Goal: Task Accomplishment & Management: Manage account settings

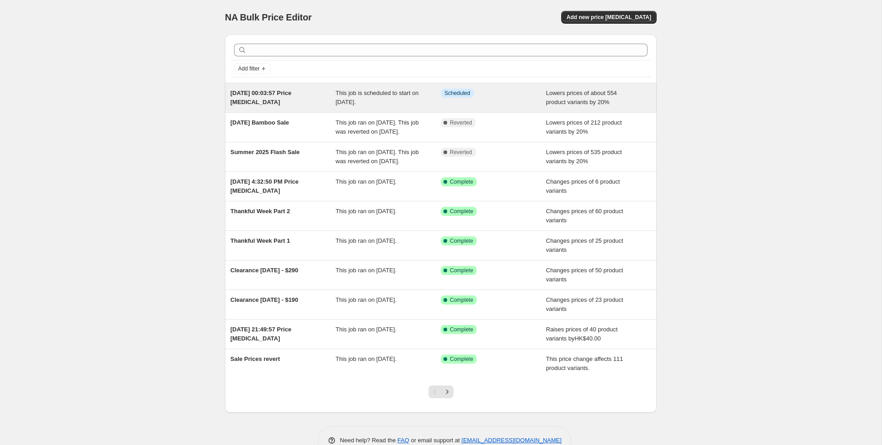
click at [360, 103] on span "This job is scheduled to start on [DATE]." at bounding box center [377, 98] width 83 height 16
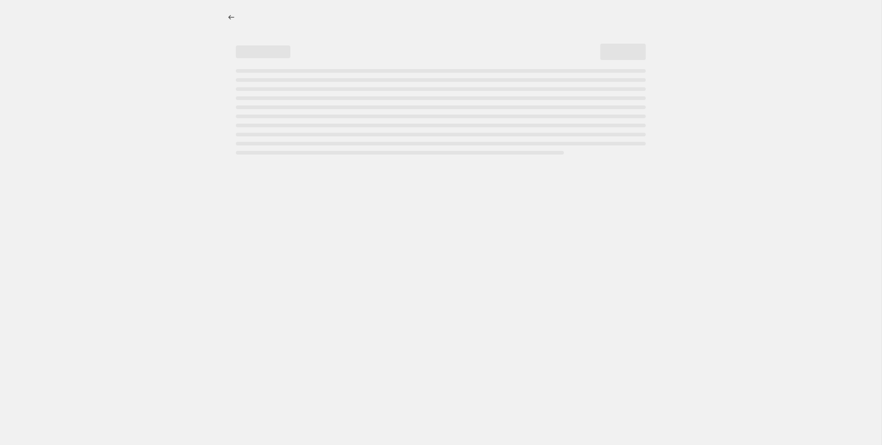
select select "percentage"
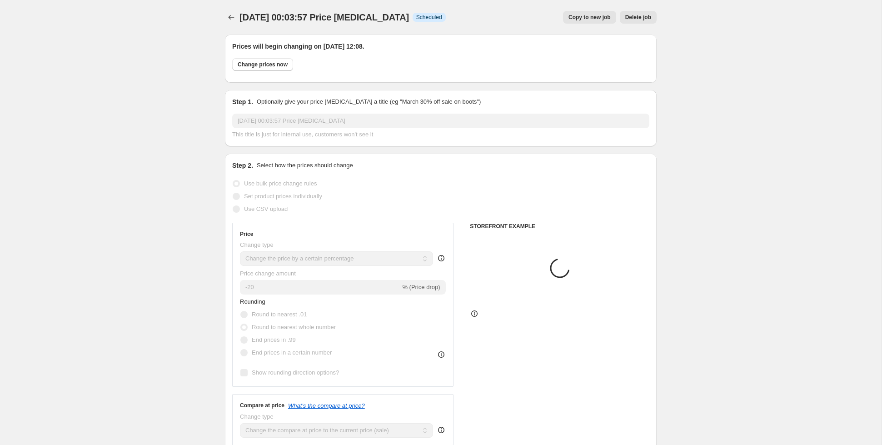
select select "collection"
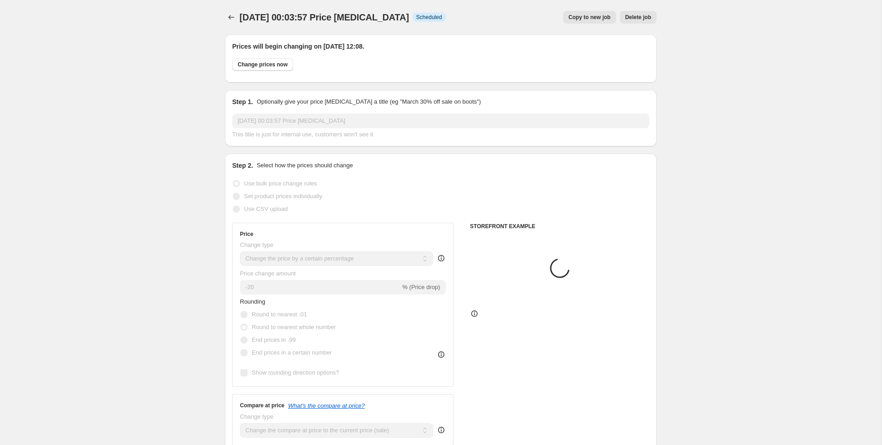
select select "collection"
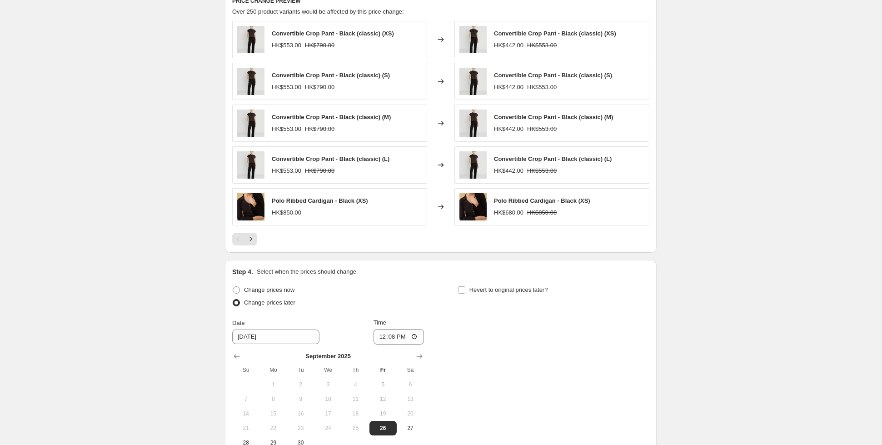
scroll to position [894, 0]
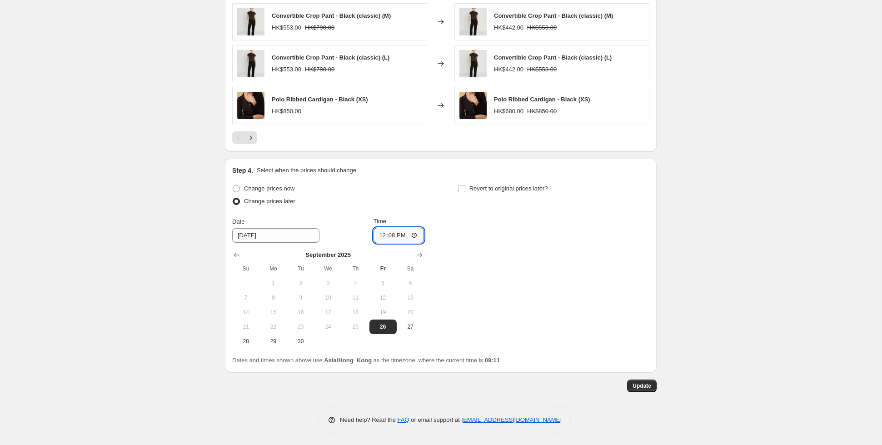
click at [405, 235] on input "12:08" at bounding box center [399, 235] width 51 height 15
click at [380, 233] on input "12:08" at bounding box center [399, 235] width 51 height 15
click at [253, 188] on span "Change prices now" at bounding box center [269, 188] width 50 height 7
click at [233, 185] on input "Change prices now" at bounding box center [233, 185] width 0 height 0
radio input "true"
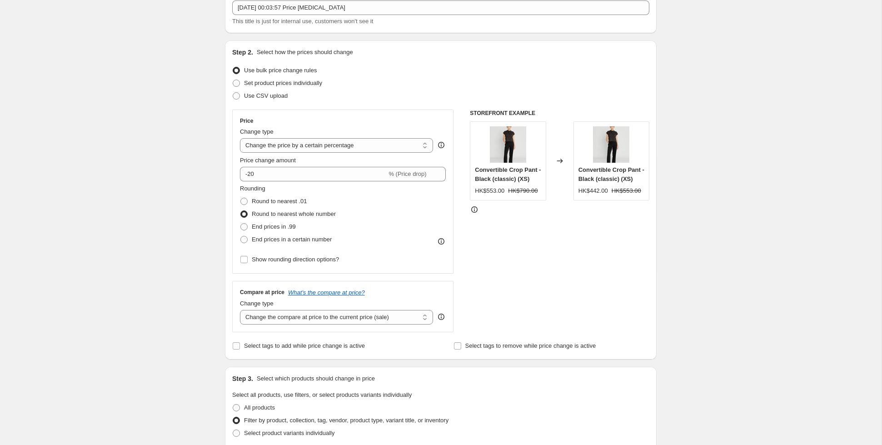
scroll to position [0, 0]
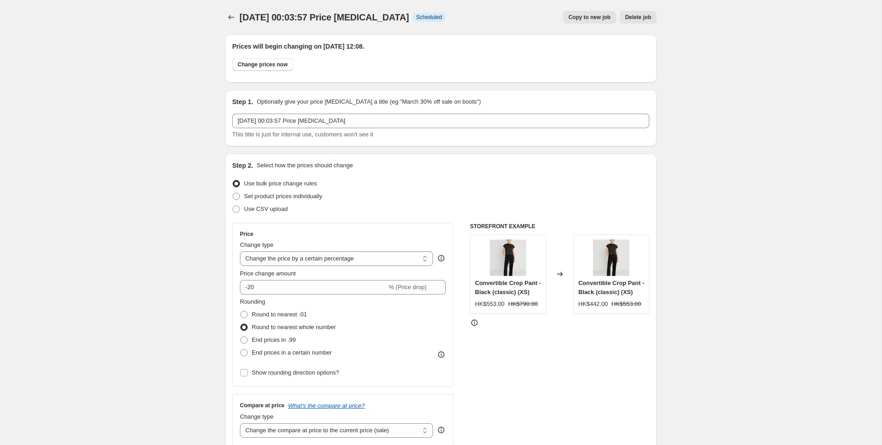
click at [635, 15] on span "Delete job" at bounding box center [638, 17] width 26 height 7
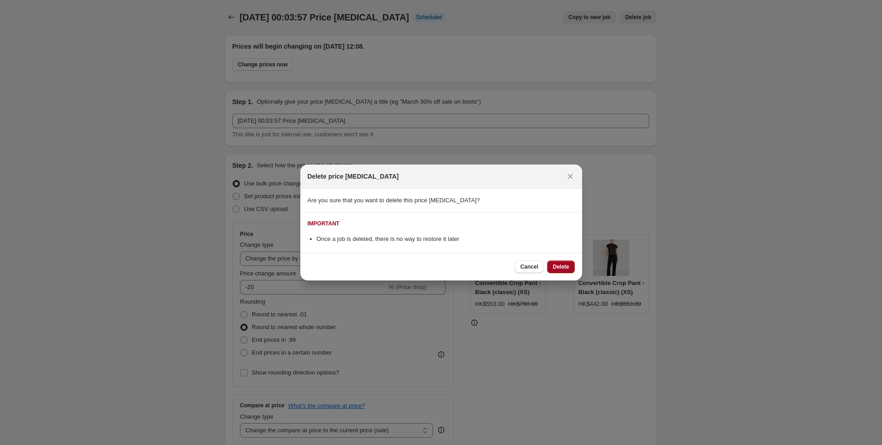
click at [566, 265] on span "Delete" at bounding box center [561, 266] width 16 height 7
